Goal: Transaction & Acquisition: Download file/media

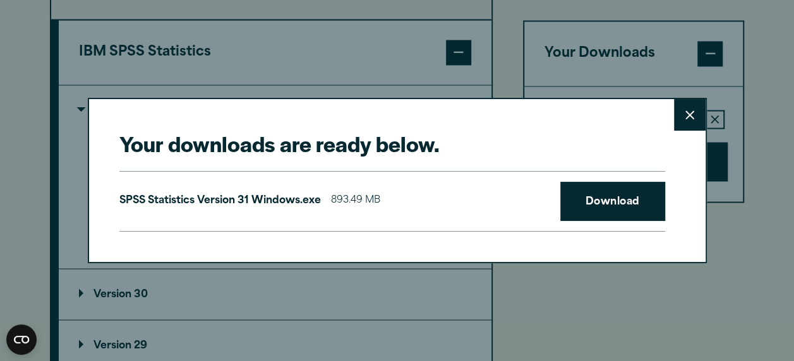
click at [680, 119] on button "Close" at bounding box center [690, 115] width 32 height 32
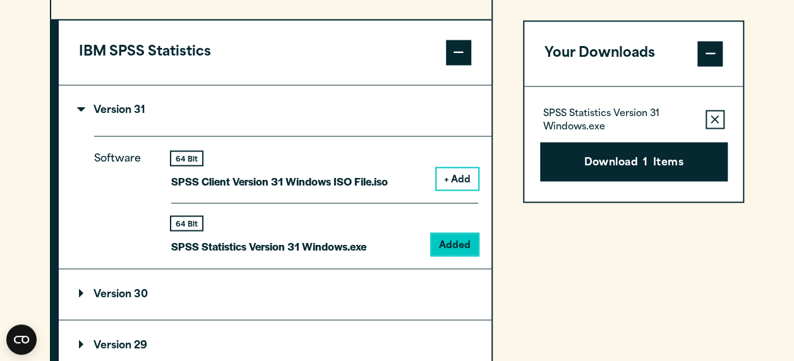
click at [75, 98] on summary "Version 31" at bounding box center [275, 110] width 433 height 51
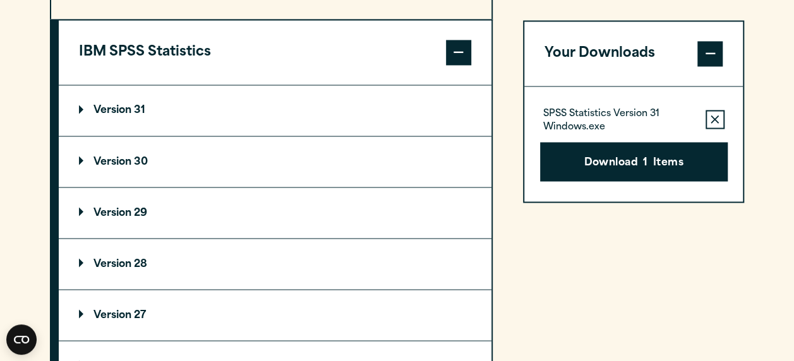
click at [135, 213] on p "Version 29" at bounding box center [113, 213] width 68 height 10
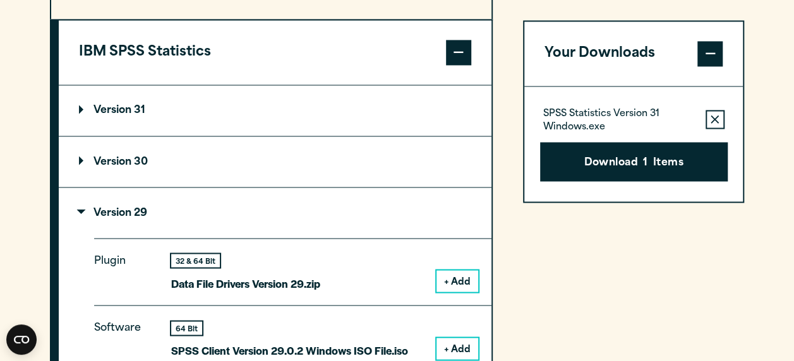
click at [458, 346] on button "+ Add" at bounding box center [457, 348] width 42 height 21
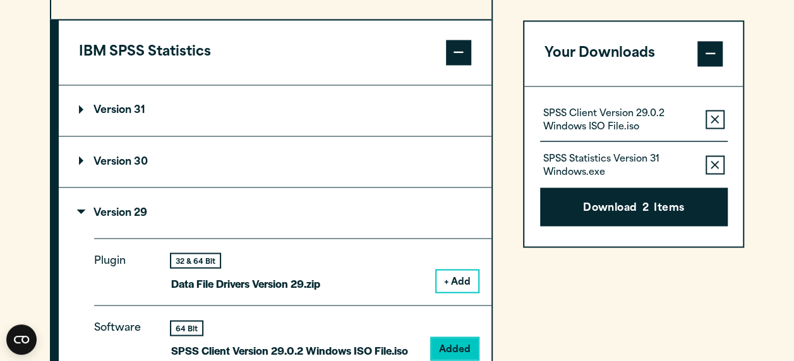
click at [727, 170] on div "SPSS Client Version 29.0.2 Windows ISO File.iso Remove this item from your soft…" at bounding box center [633, 167] width 219 height 160
click at [720, 169] on button "Remove this item from your software download list" at bounding box center [714, 164] width 19 height 19
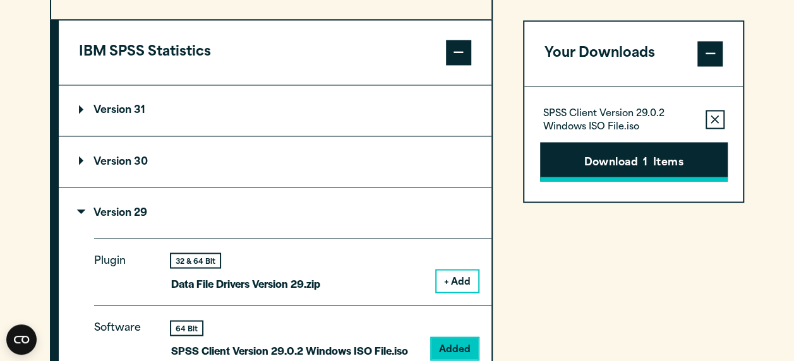
click at [689, 165] on button "Download 1 Items" at bounding box center [634, 161] width 188 height 39
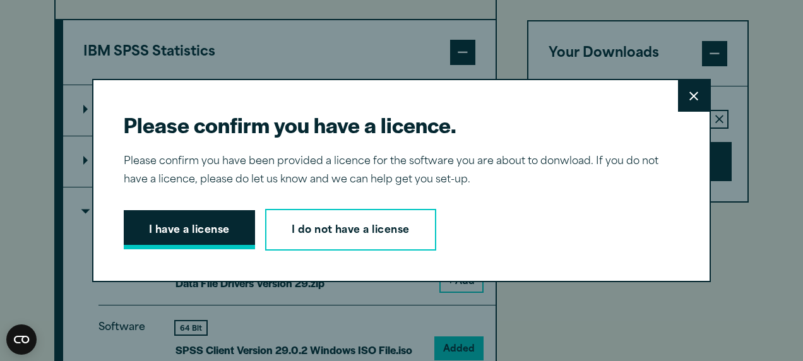
click at [199, 230] on button "I have a license" at bounding box center [189, 229] width 131 height 39
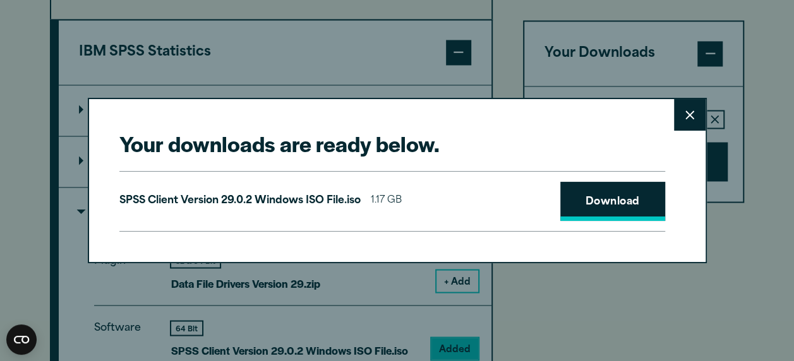
click at [608, 194] on link "Download" at bounding box center [612, 201] width 105 height 39
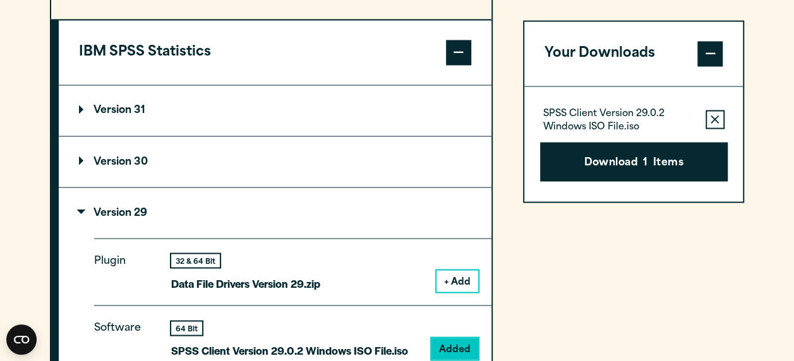
drag, startPoint x: 751, startPoint y: 25, endPoint x: 598, endPoint y: 12, distance: 153.4
